Goal: Find contact information: Find contact information

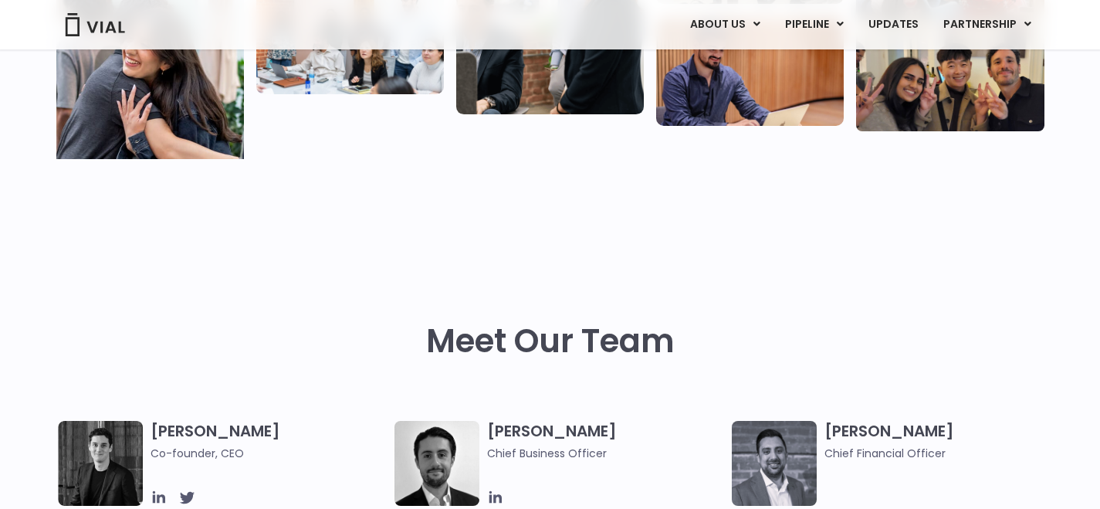
click at [828, 425] on h3 "[PERSON_NAME] Chief Financial Officer" at bounding box center [943, 441] width 237 height 41
click at [848, 306] on div "Meet Our Team" at bounding box center [550, 312] width 988 height 218
click at [821, 438] on div "[PERSON_NAME] Chief Financial Officer" at bounding box center [900, 463] width 337 height 85
click at [843, 433] on h3 "[PERSON_NAME] Chief Financial Officer" at bounding box center [943, 441] width 237 height 41
click at [790, 452] on img at bounding box center [774, 463] width 85 height 85
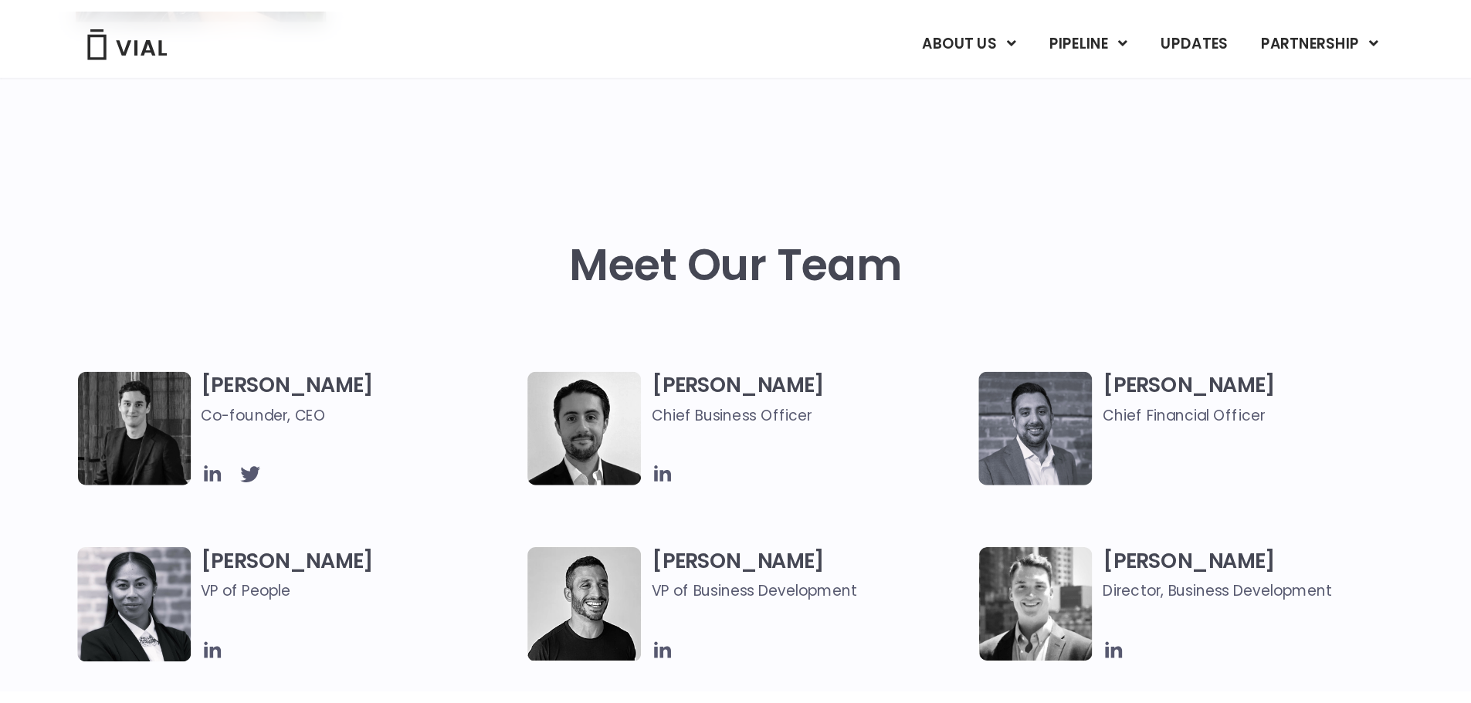
scroll to position [618, 0]
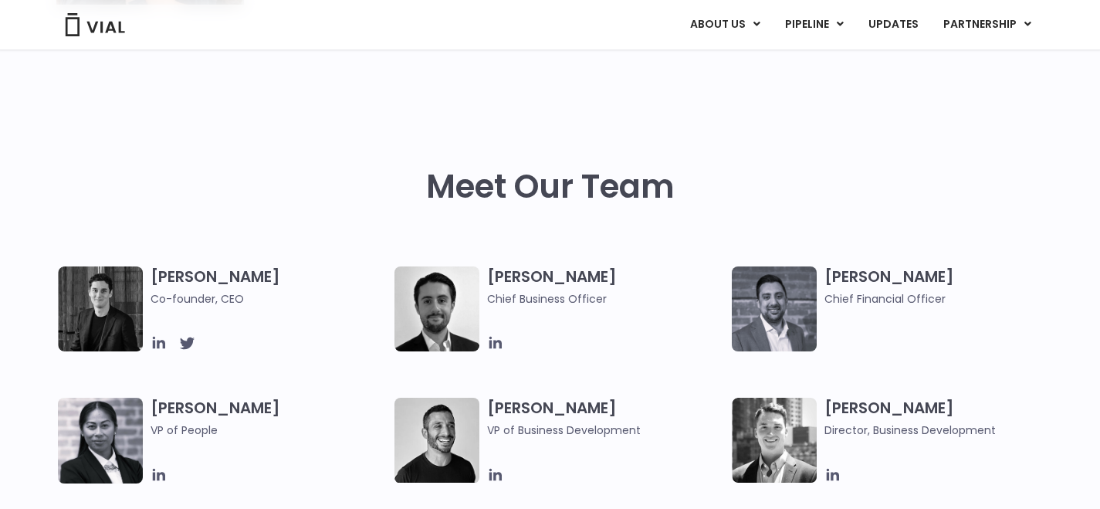
click at [773, 260] on div "Meet Our Team" at bounding box center [550, 217] width 988 height 99
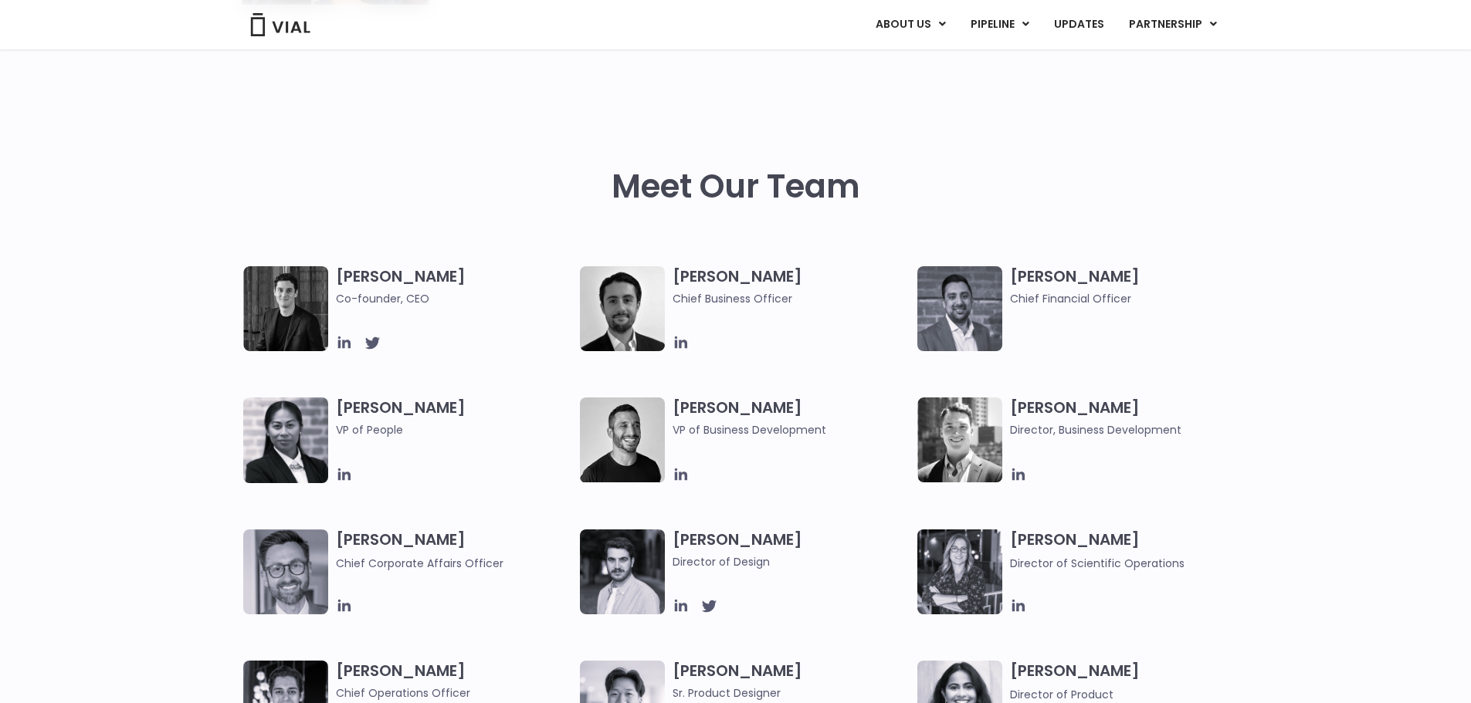
click at [1019, 272] on h3 "[PERSON_NAME] Chief Financial Officer" at bounding box center [1128, 286] width 237 height 41
click at [954, 298] on img at bounding box center [959, 308] width 85 height 85
click at [1021, 279] on h3 "[PERSON_NAME] Chief Financial Officer" at bounding box center [1128, 286] width 237 height 41
click at [996, 315] on img at bounding box center [959, 308] width 85 height 85
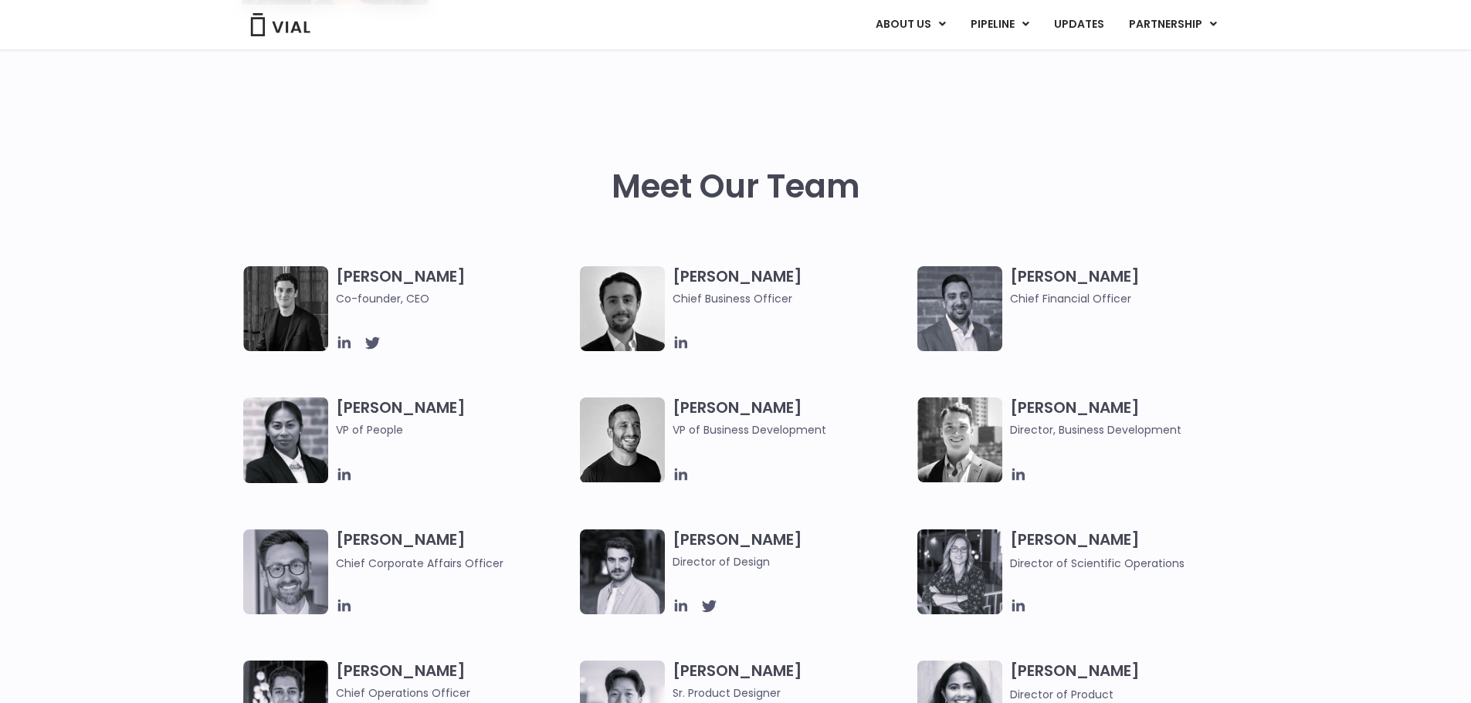
click at [1045, 295] on span "Chief Financial Officer" at bounding box center [1128, 298] width 237 height 17
click at [1006, 332] on div "[PERSON_NAME] Chief Financial Officer" at bounding box center [1085, 308] width 337 height 85
click at [973, 335] on img at bounding box center [959, 308] width 85 height 85
drag, startPoint x: 1113, startPoint y: 273, endPoint x: 1011, endPoint y: 277, distance: 101.2
click at [1011, 277] on h3 "[PERSON_NAME] Chief Financial Officer" at bounding box center [1128, 286] width 237 height 41
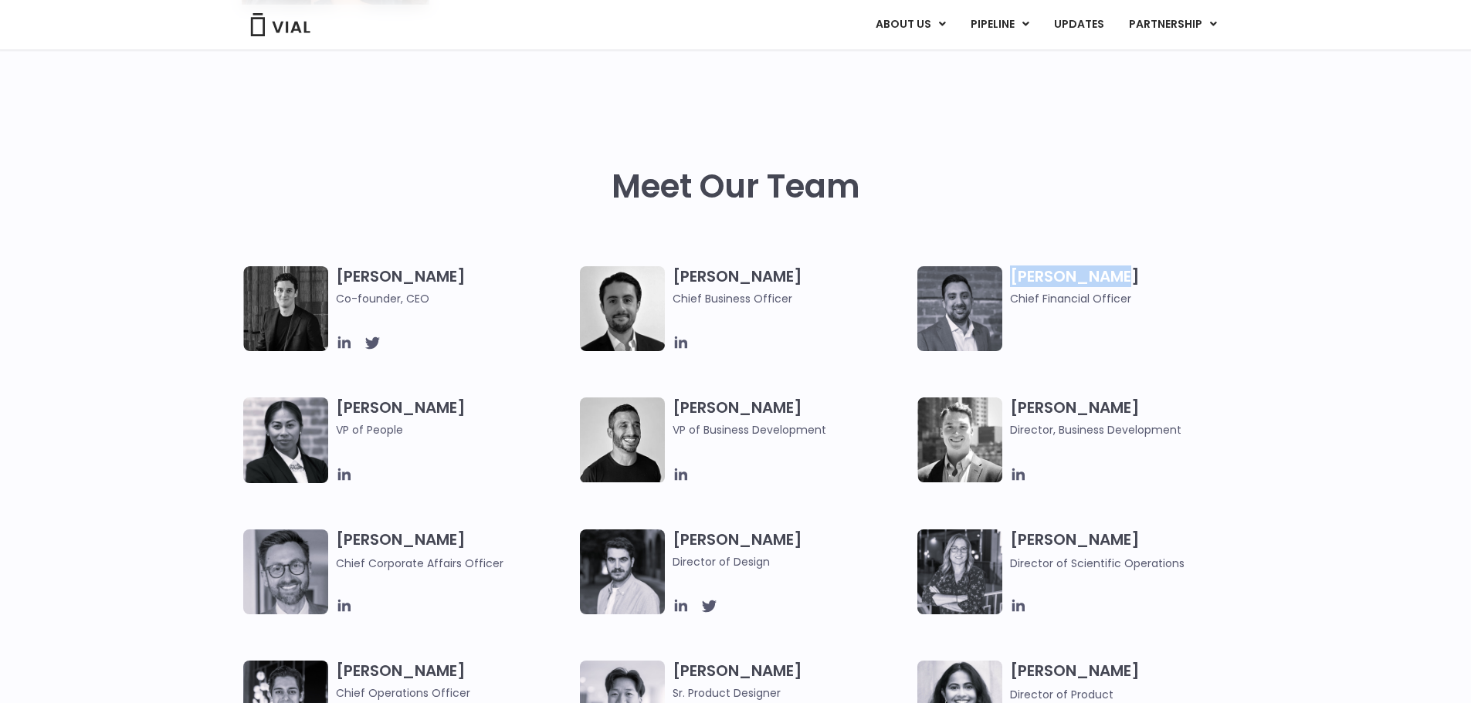
copy h3 "[PERSON_NAME]"
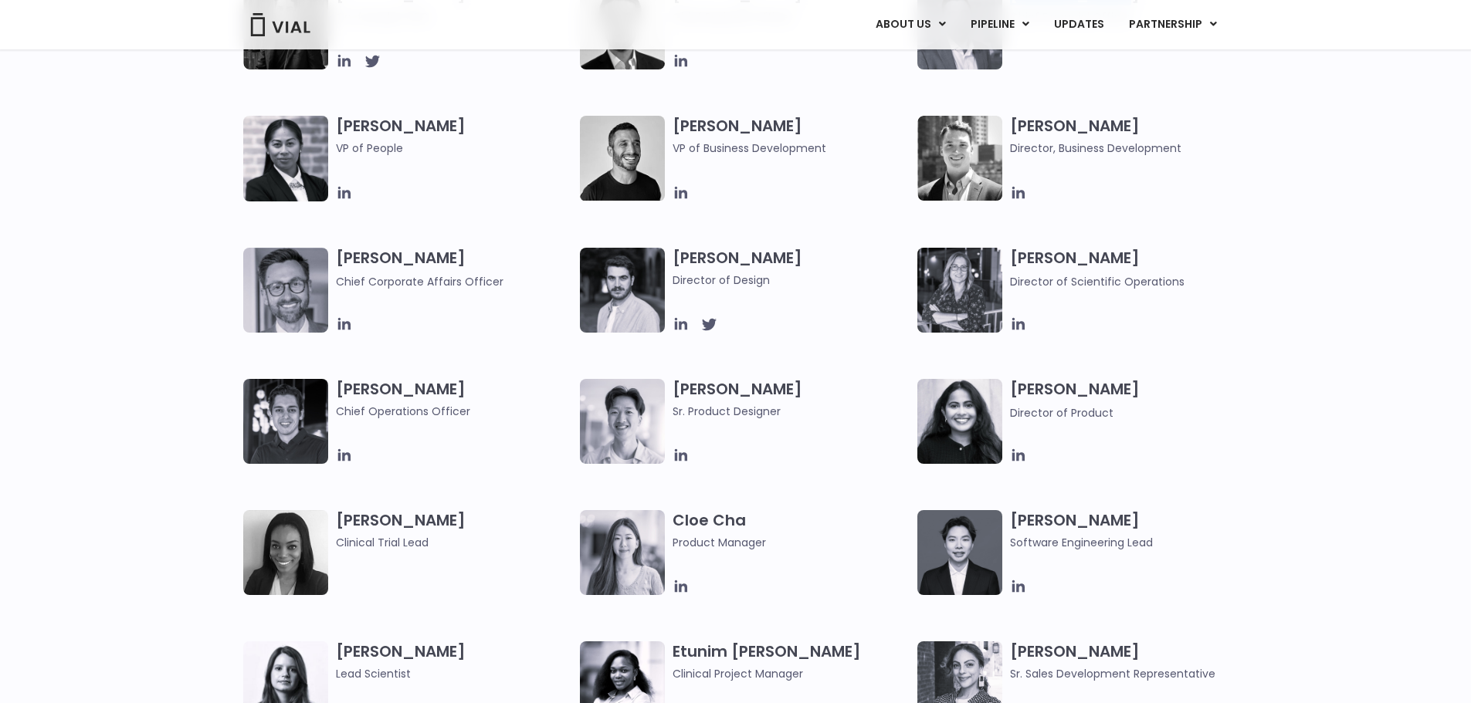
scroll to position [926, 0]
